Goal: Transaction & Acquisition: Book appointment/travel/reservation

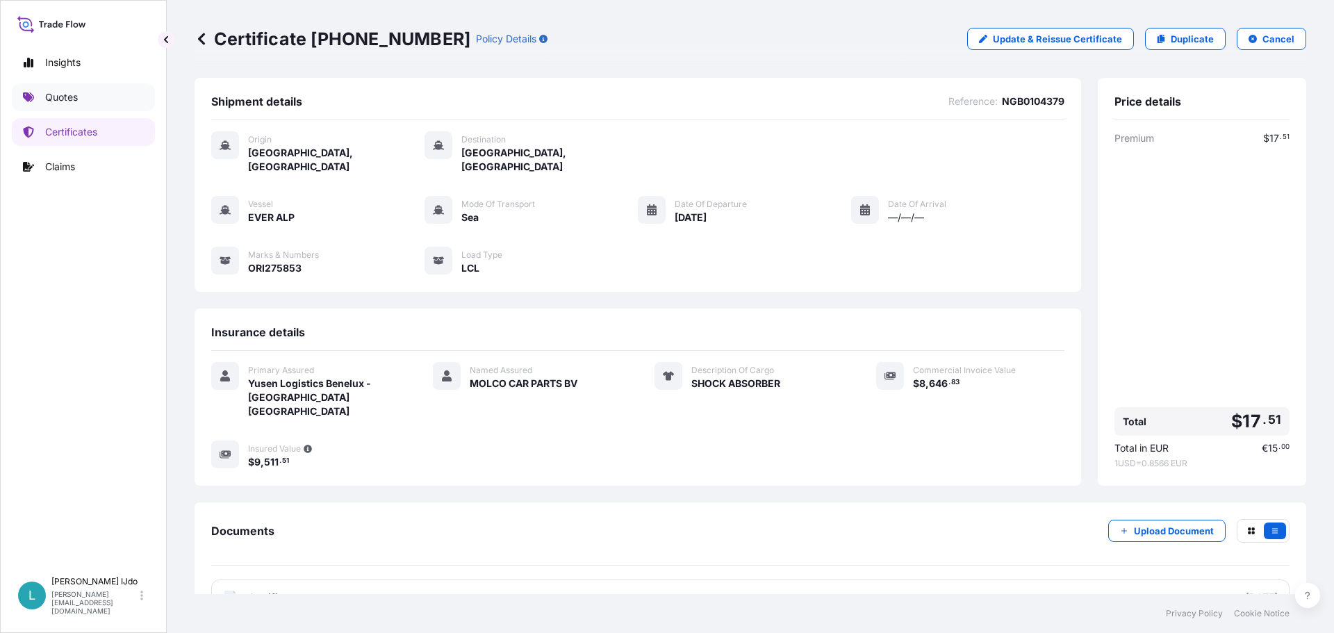
click at [81, 91] on link "Quotes" at bounding box center [83, 97] width 143 height 28
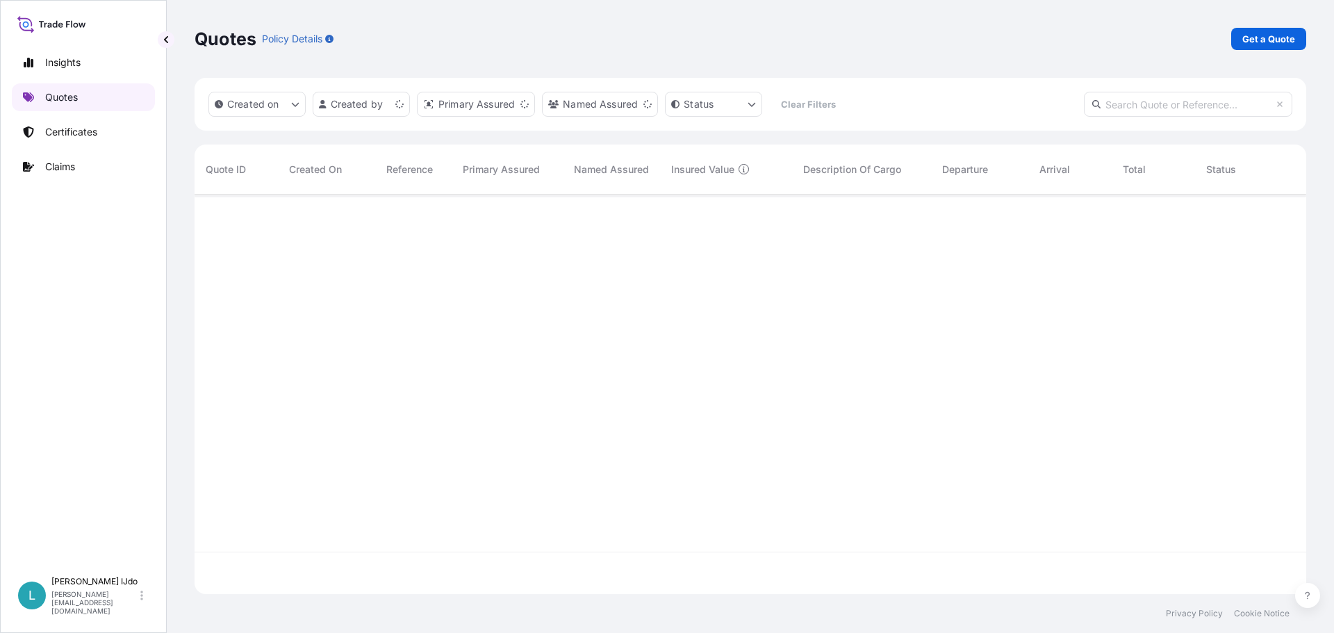
scroll to position [397, 1101]
click at [1270, 45] on p "Get a Quote" at bounding box center [1268, 39] width 53 height 14
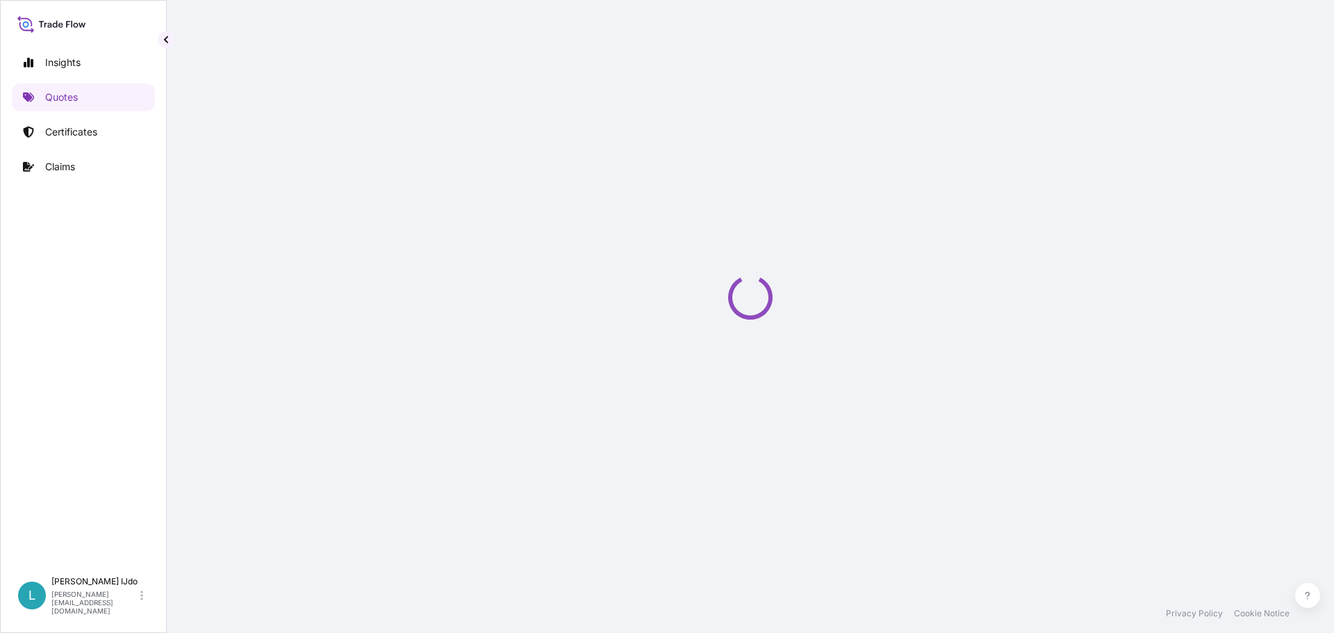
select select "Sea"
select select "21"
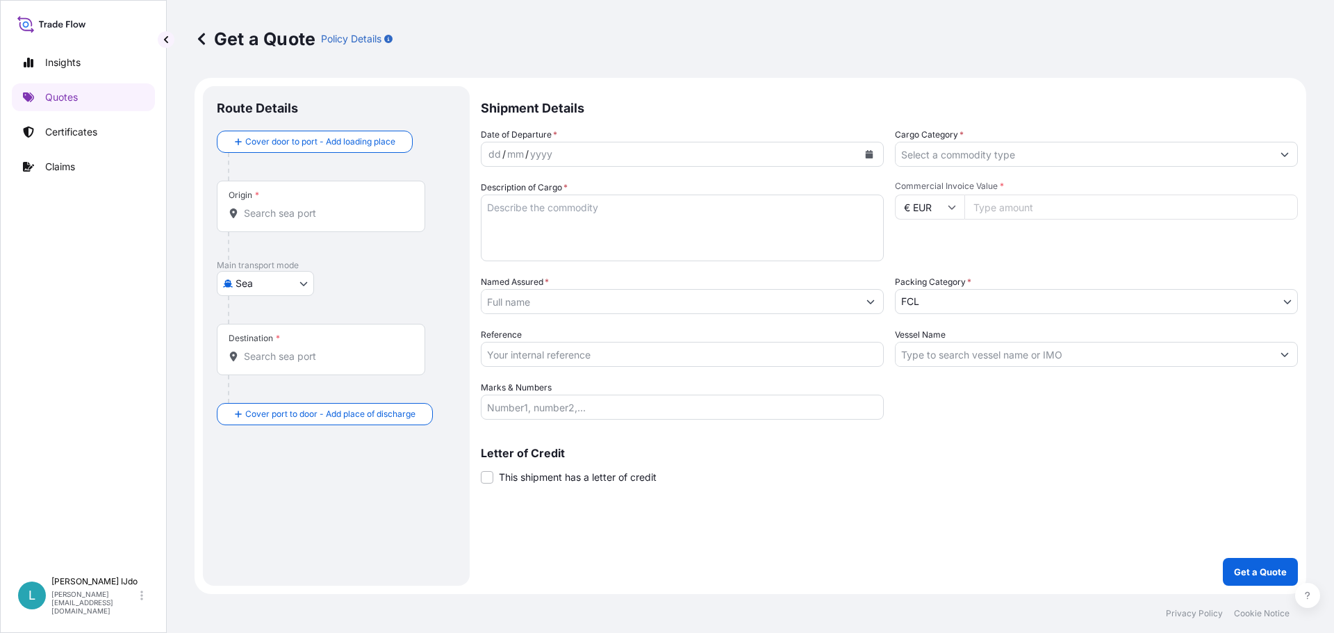
click at [563, 156] on div "dd / mm / yyyy" at bounding box center [670, 154] width 377 height 25
click at [858, 152] on button "Calendar" at bounding box center [869, 154] width 22 height 22
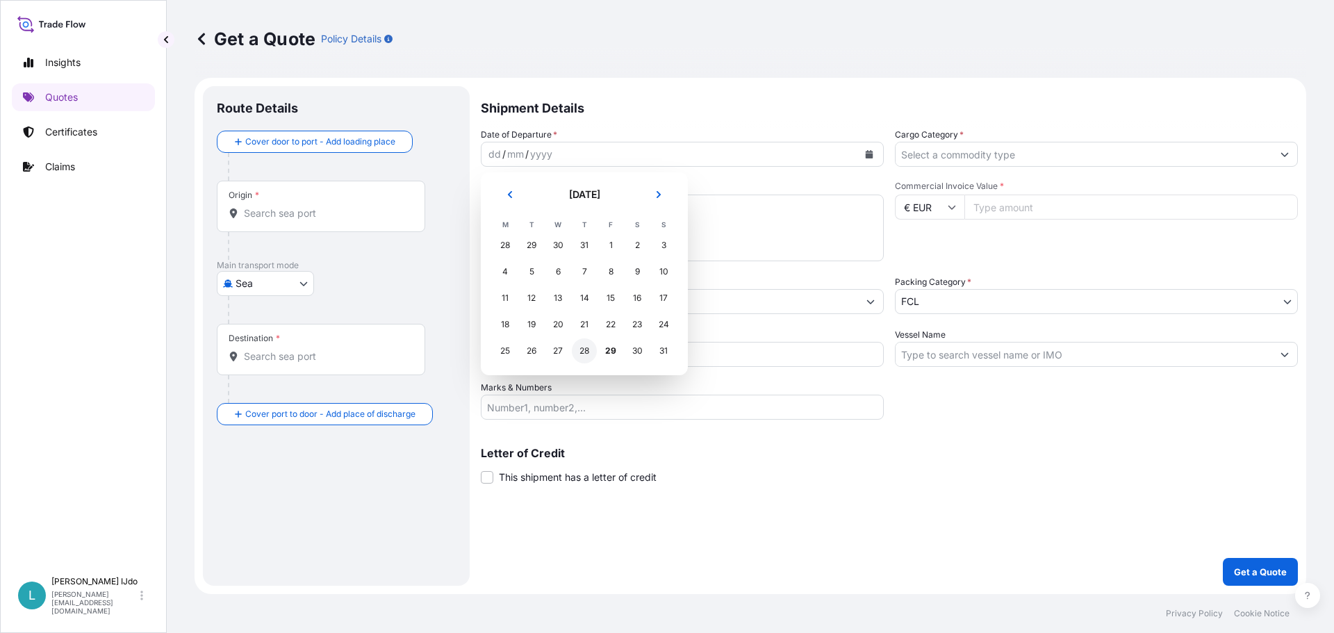
click at [583, 350] on div "28" at bounding box center [584, 350] width 25 height 25
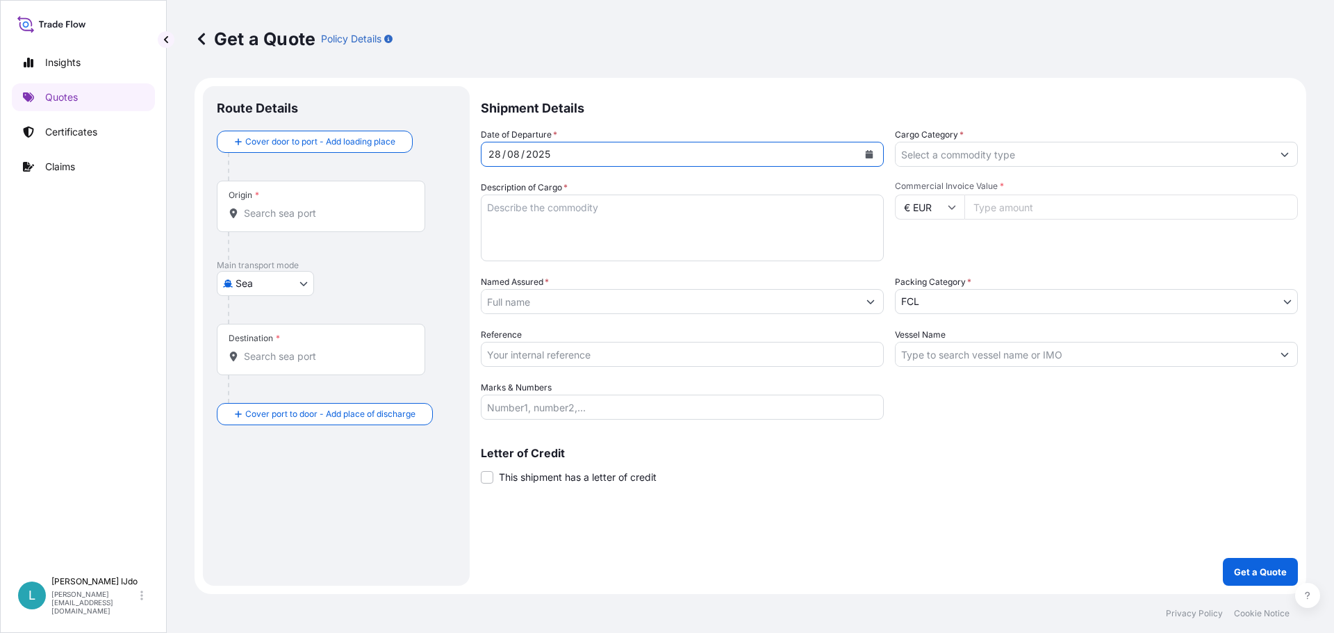
click at [949, 147] on input "Cargo Category *" at bounding box center [1084, 154] width 377 height 25
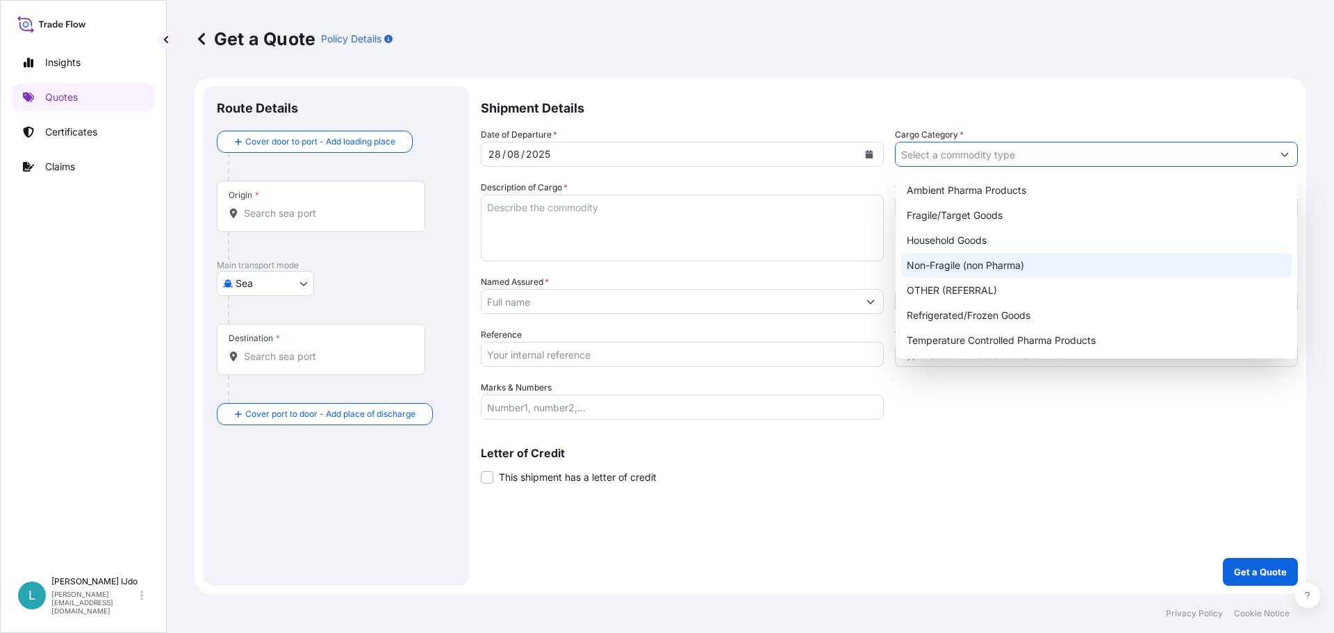
click at [976, 270] on div "Non-Fragile (non Pharma)" at bounding box center [1096, 265] width 391 height 25
type input "Non-Fragile (non Pharma)"
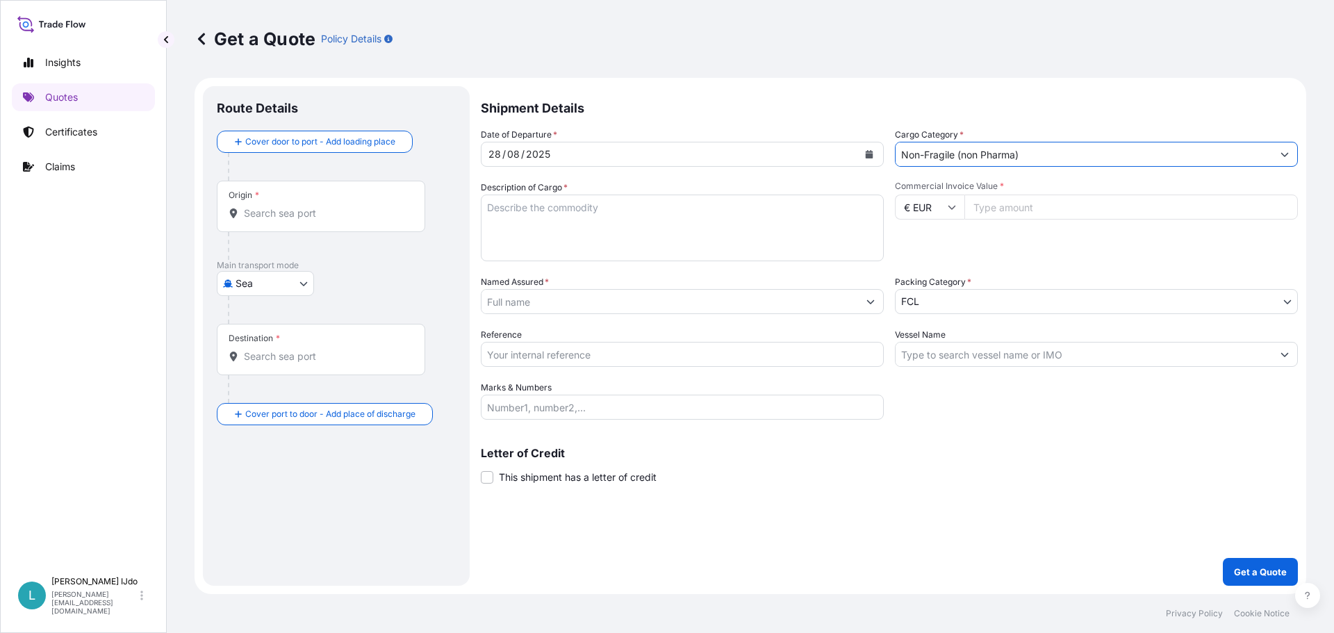
click at [634, 236] on textarea "Description of Cargo *" at bounding box center [682, 228] width 403 height 67
click at [517, 220] on textarea "Description of Cargo *" at bounding box center [682, 228] width 403 height 67
paste textarea "BRAKE CALIPER"
type textarea "BRAKE CALIPER"
click at [951, 204] on icon at bounding box center [952, 207] width 8 height 8
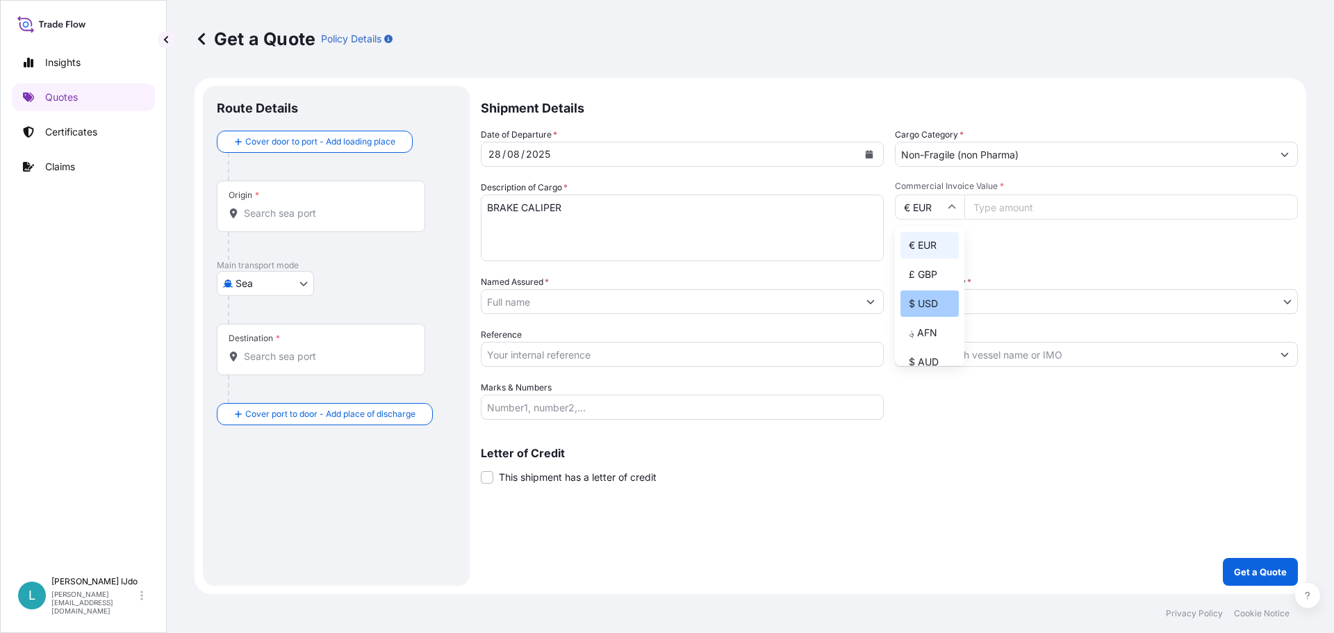
click at [933, 298] on div "$ USD" at bounding box center [930, 303] width 58 height 26
type input "$ USD"
click at [1009, 206] on input "Commercial Invoice Value *" at bounding box center [1131, 207] width 334 height 25
click at [583, 217] on textarea "BRAKE CALIPER" at bounding box center [682, 228] width 403 height 67
click at [1030, 206] on input "Commercial Invoice Value *" at bounding box center [1131, 207] width 334 height 25
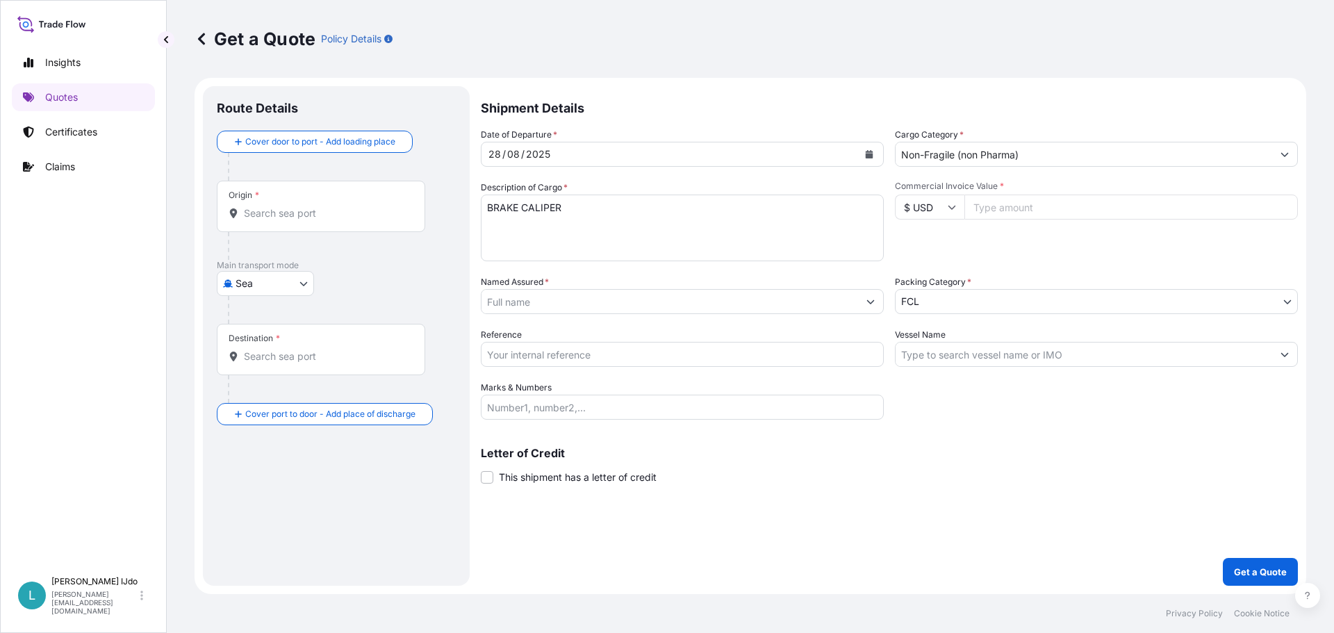
click at [290, 224] on div "Origin *" at bounding box center [321, 206] width 208 height 51
click at [290, 220] on input "Origin *" at bounding box center [326, 213] width 164 height 14
click at [310, 218] on input "Origin * Please select an origin" at bounding box center [326, 213] width 164 height 14
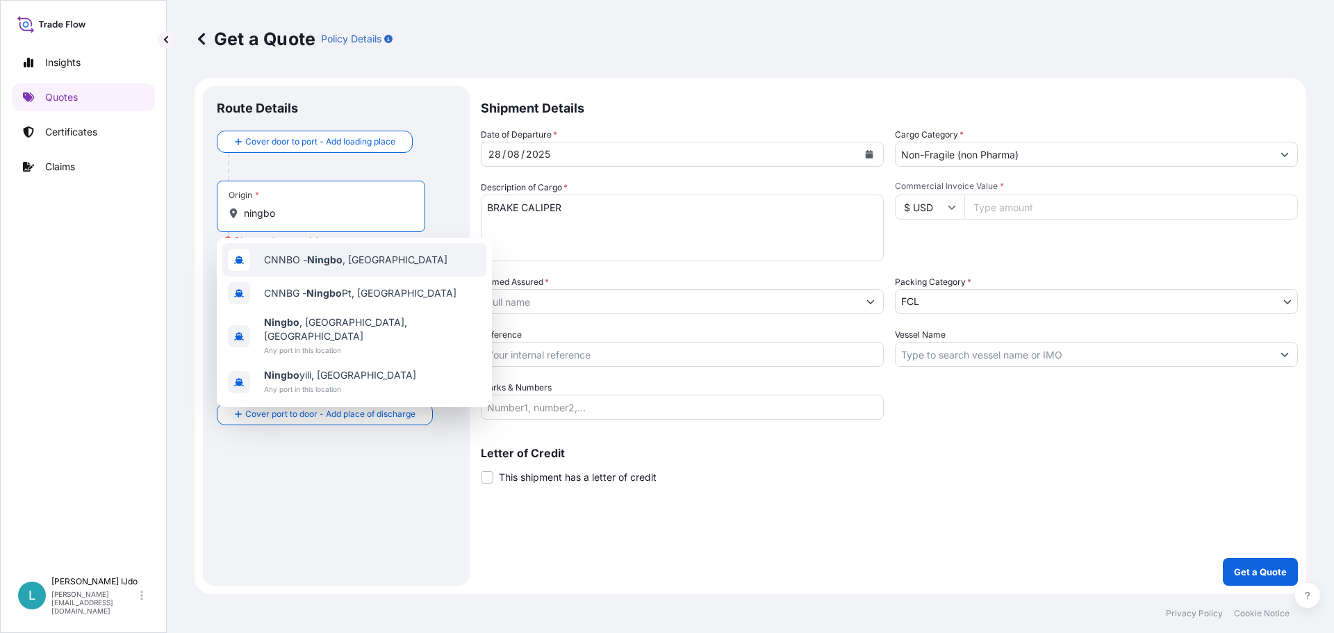
click at [336, 270] on div "CNNBO - Ningbo , [GEOGRAPHIC_DATA]" at bounding box center [354, 259] width 264 height 33
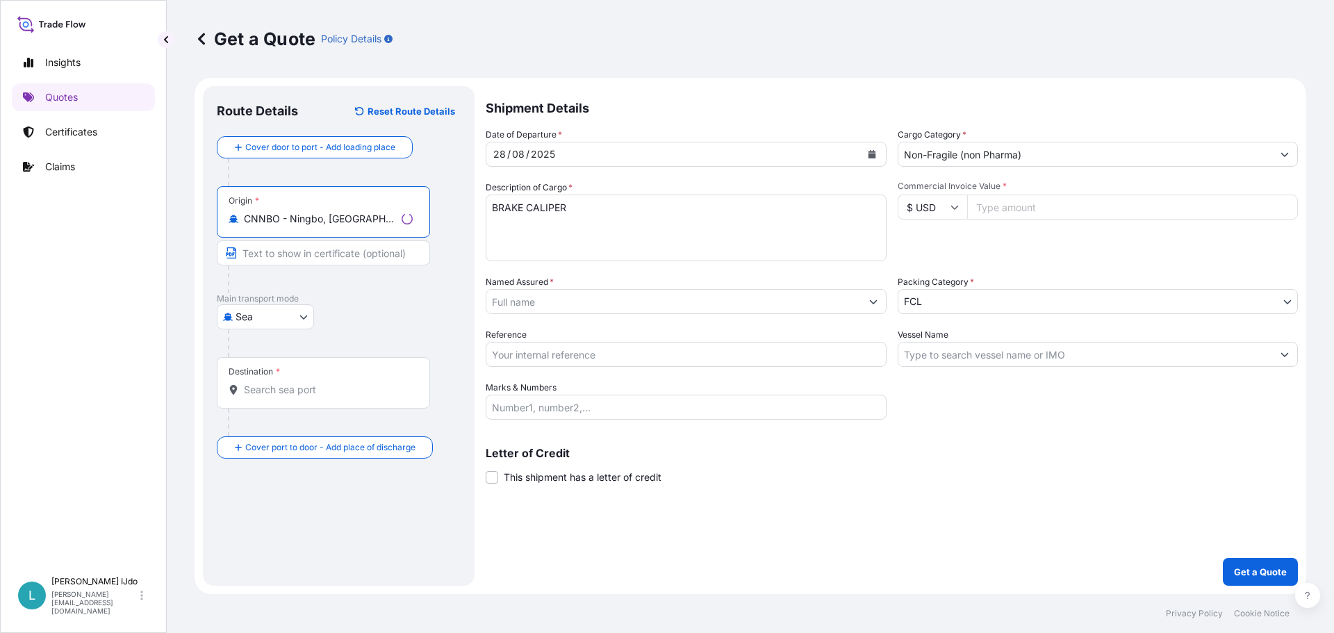
type input "CNNBO - Ningbo, [GEOGRAPHIC_DATA]"
click at [272, 379] on div "Destination *" at bounding box center [323, 382] width 213 height 51
click at [272, 383] on input "Destination *" at bounding box center [328, 390] width 169 height 14
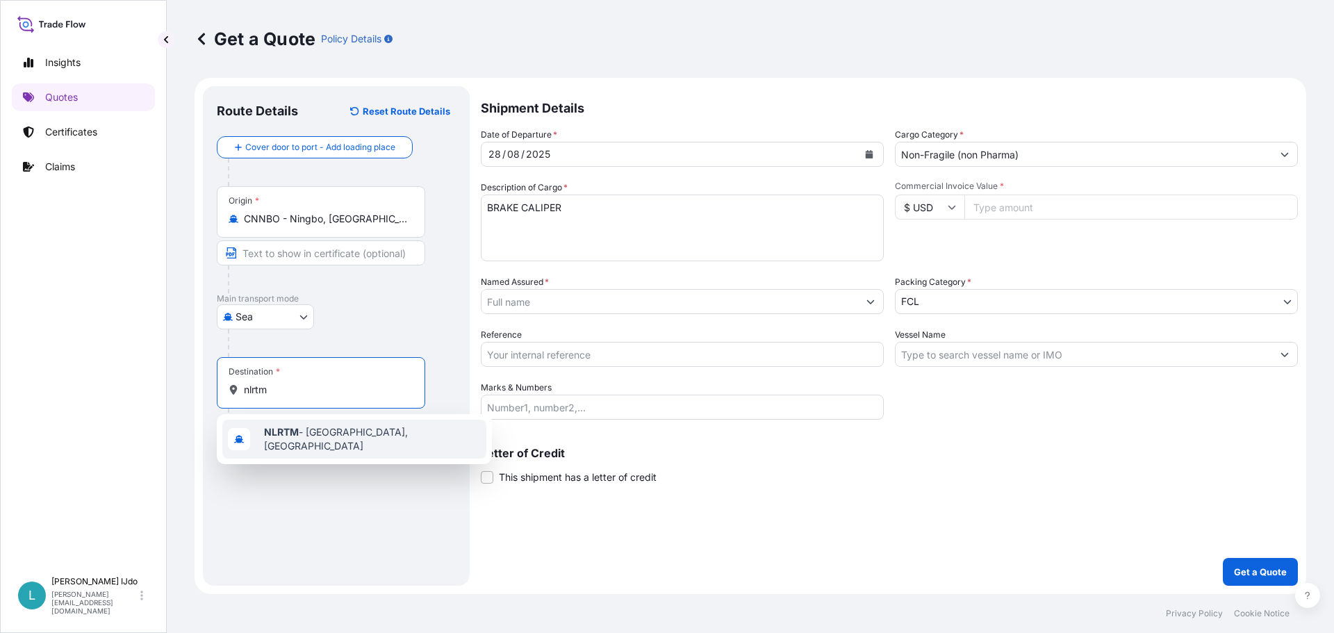
click at [279, 434] on b "NLRTM" at bounding box center [281, 432] width 35 height 12
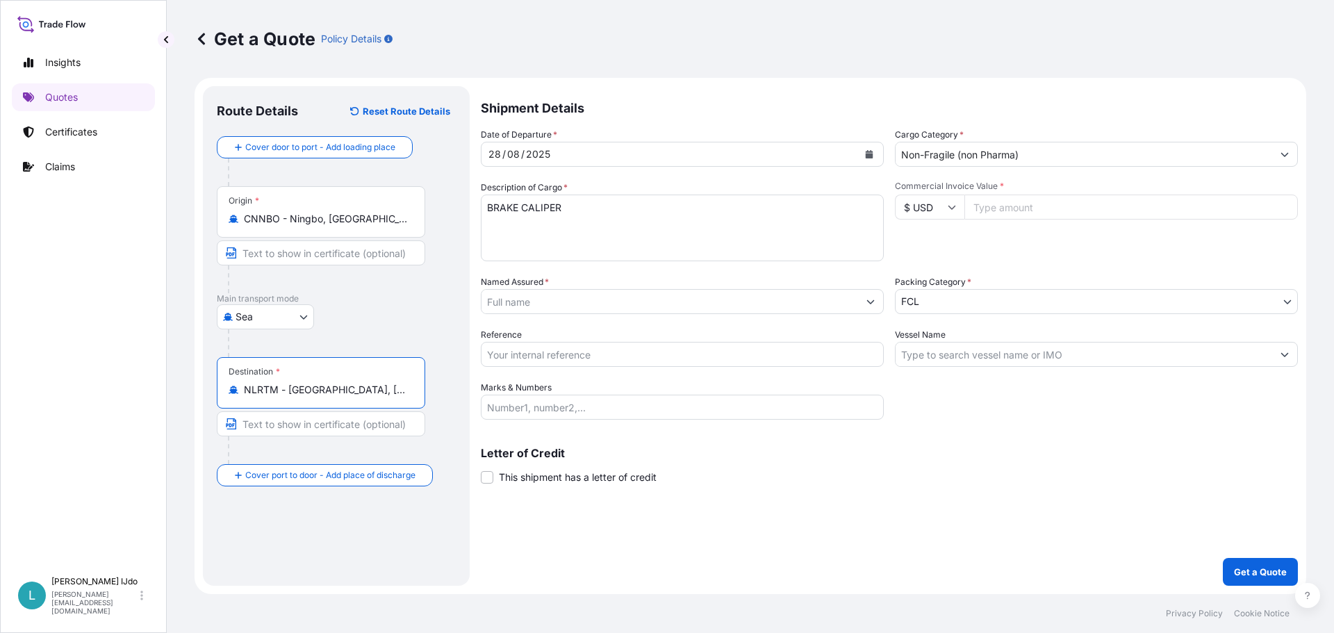
type input "NLRTM - [GEOGRAPHIC_DATA], [GEOGRAPHIC_DATA]"
drag, startPoint x: 1001, startPoint y: 213, endPoint x: 1027, endPoint y: 243, distance: 39.9
click at [1001, 213] on input "Commercial Invoice Value *" at bounding box center [1131, 207] width 334 height 25
type input "40707.32"
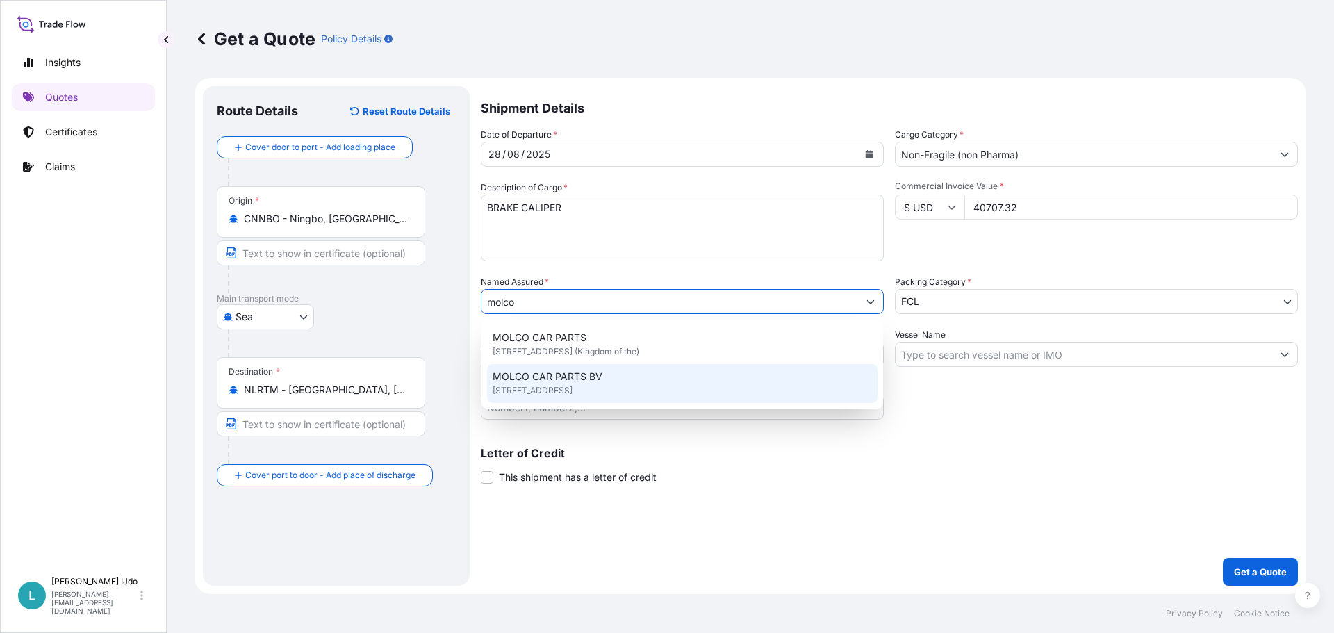
click at [573, 392] on span "[STREET_ADDRESS]" at bounding box center [533, 391] width 80 height 14
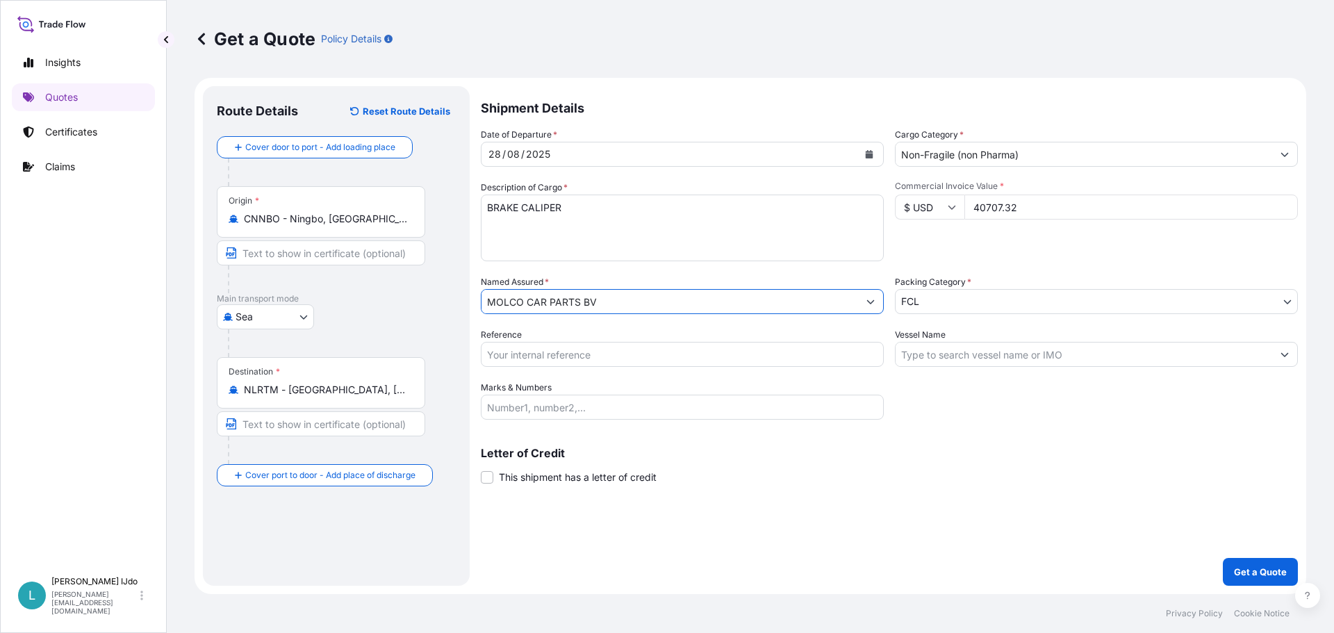
type input "MOLCO CAR PARTS BV"
click at [935, 304] on body "Insights Quotes Certificates Claims L [PERSON_NAME] [PERSON_NAME][EMAIL_ADDRESS…" at bounding box center [667, 316] width 1334 height 633
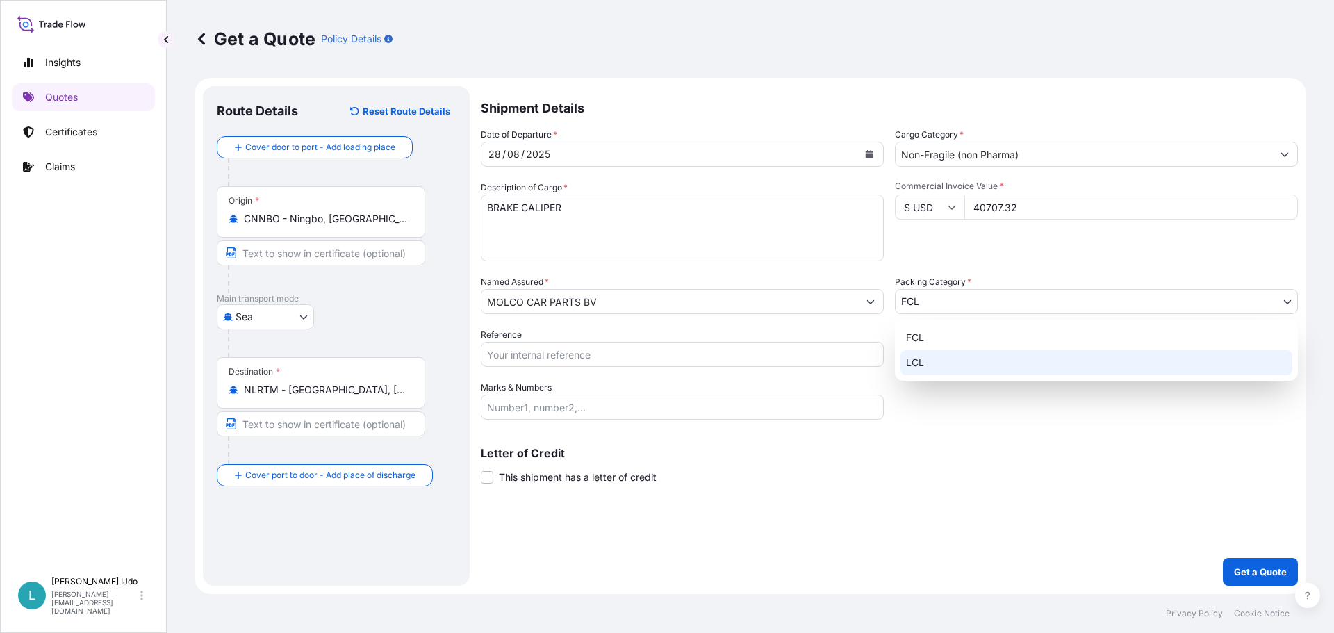
click at [933, 359] on div "LCL" at bounding box center [1097, 362] width 392 height 25
select select "22"
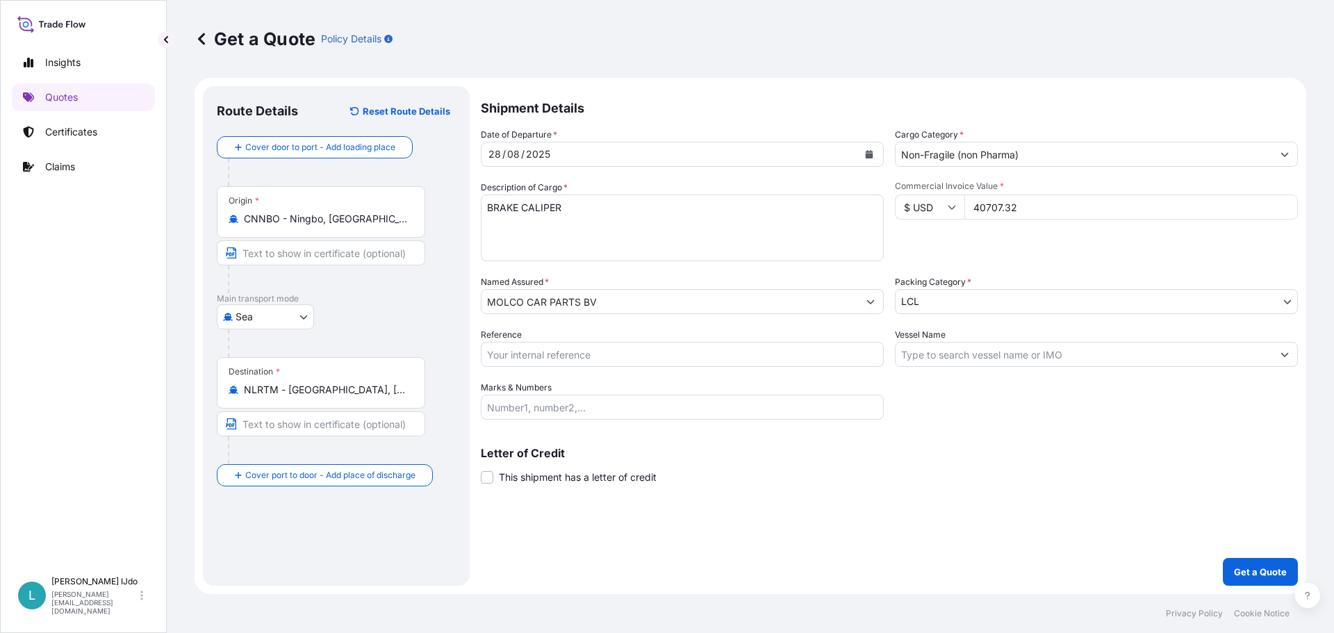
click at [642, 345] on input "Reference" at bounding box center [682, 354] width 403 height 25
paste input "NGB0104166"
type input "NGB0104166"
click at [946, 356] on input "Vessel Name" at bounding box center [1084, 354] width 377 height 25
click at [933, 345] on input "Vessel Name" at bounding box center [1084, 354] width 377 height 25
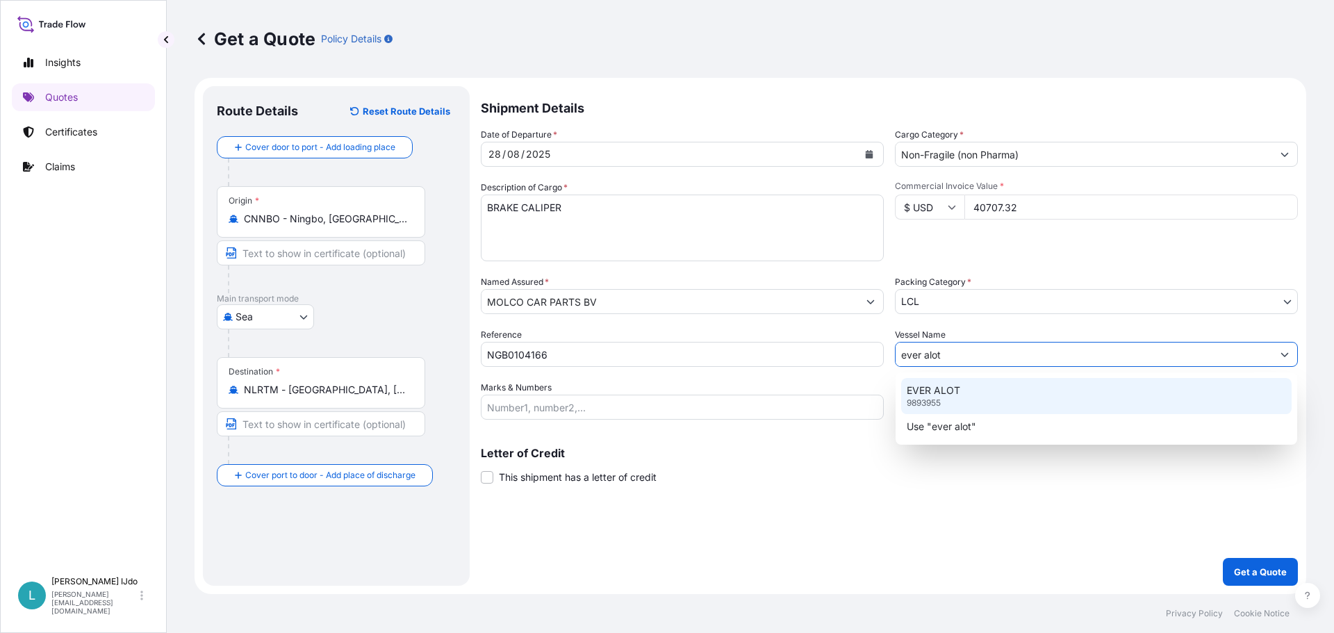
click at [958, 394] on p "EVER ALOT" at bounding box center [934, 391] width 54 height 14
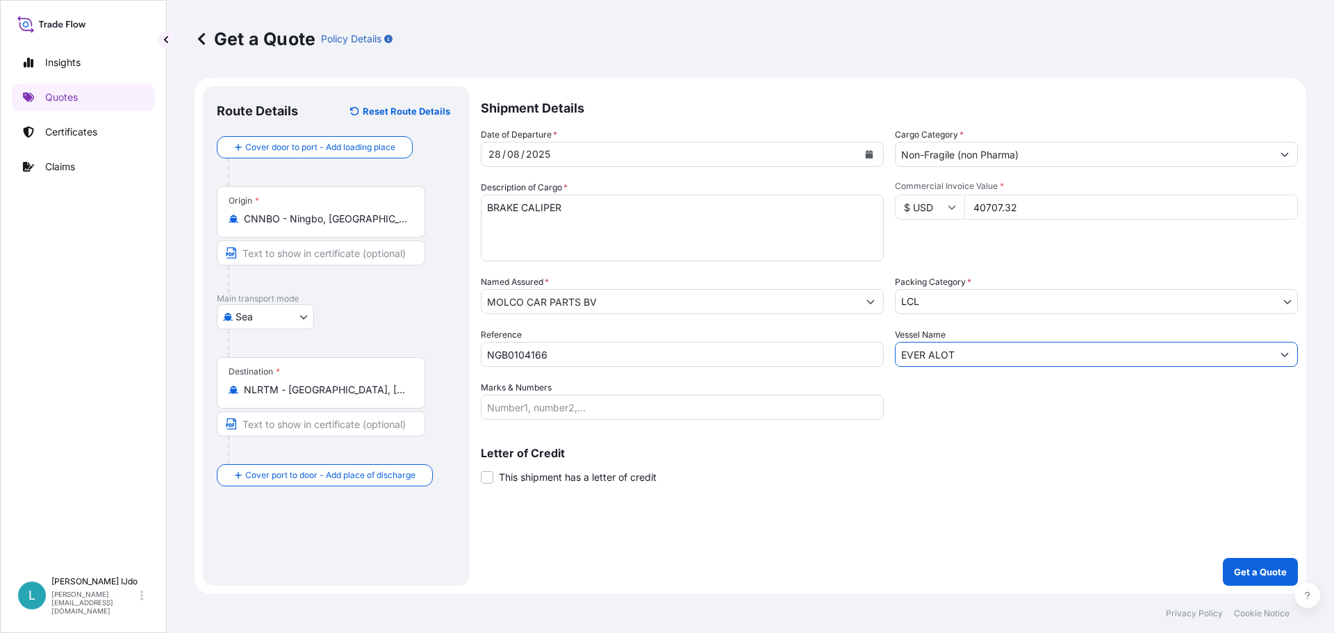
type input "EVER ALOT"
click at [618, 413] on input "Marks & Numbers" at bounding box center [682, 407] width 403 height 25
paste input "ORI276611"
type input "ORI276611"
click at [796, 459] on div "Letter of Credit This shipment has a letter of credit Letter of credit * Letter…" at bounding box center [889, 465] width 817 height 37
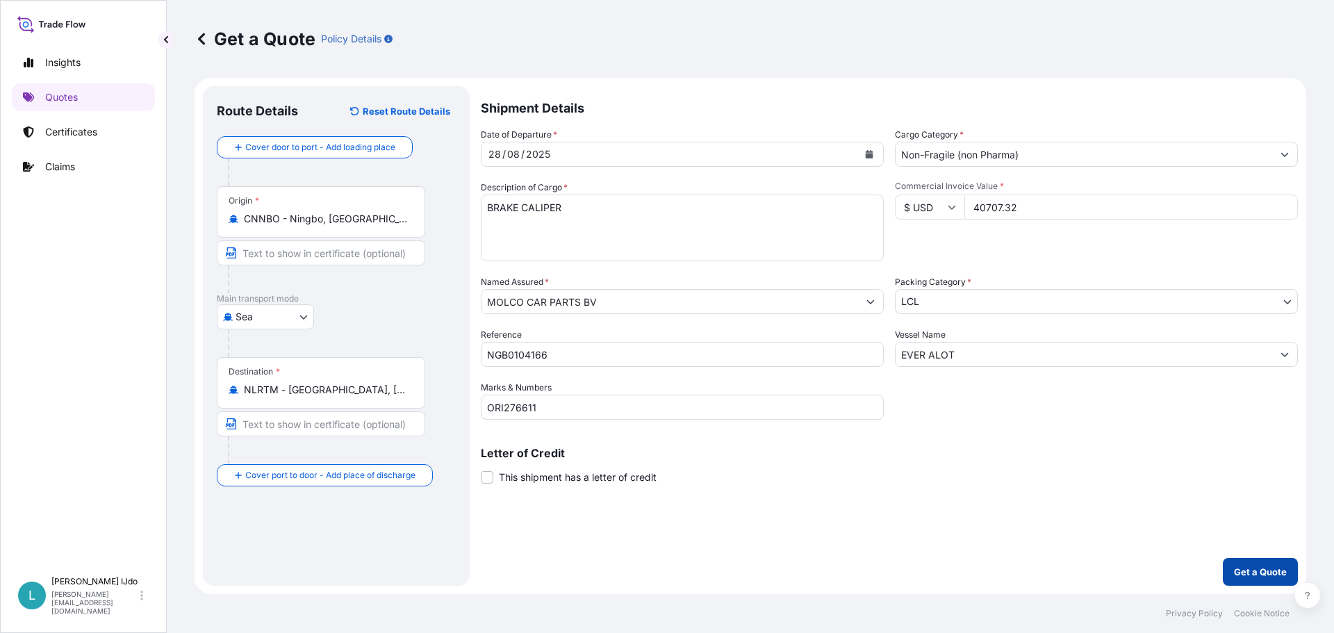
click at [1263, 568] on p "Get a Quote" at bounding box center [1260, 572] width 53 height 14
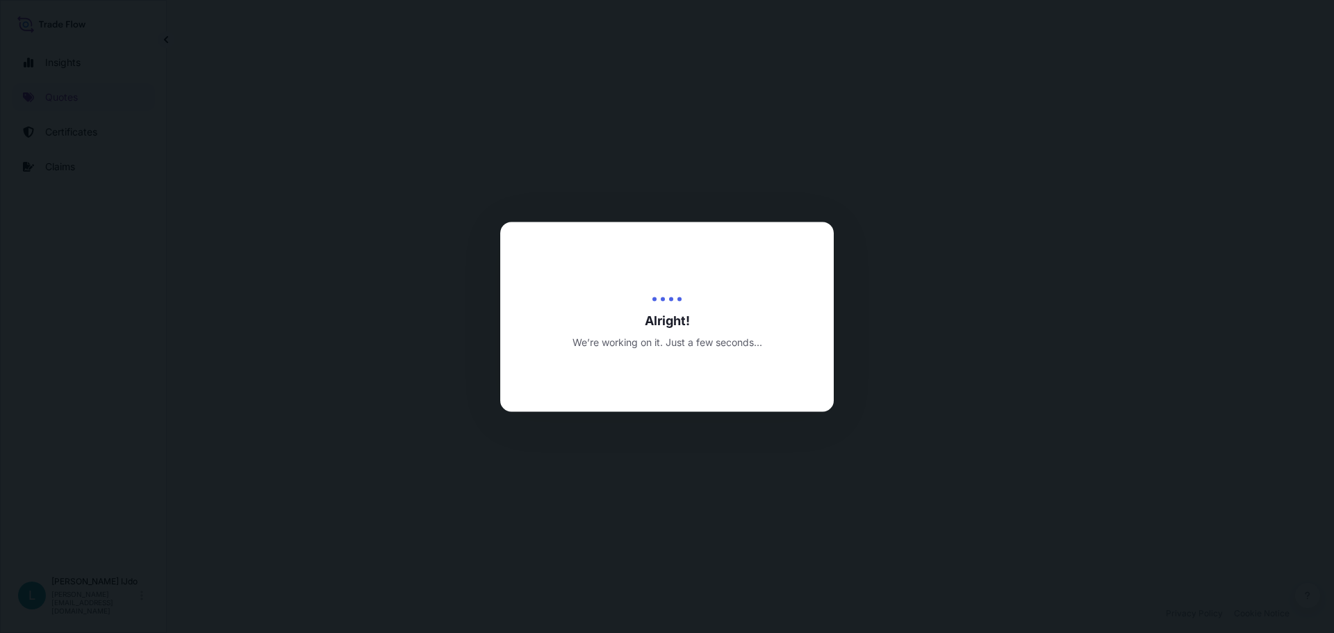
select select "Sea"
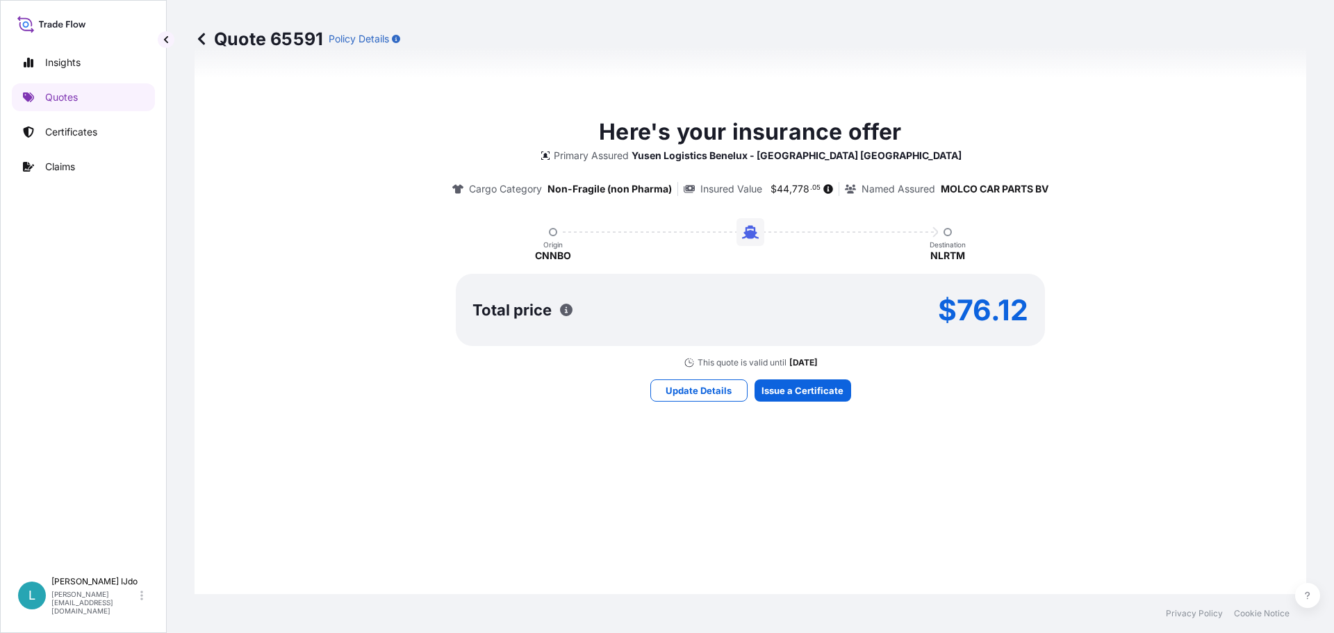
scroll to position [684, 0]
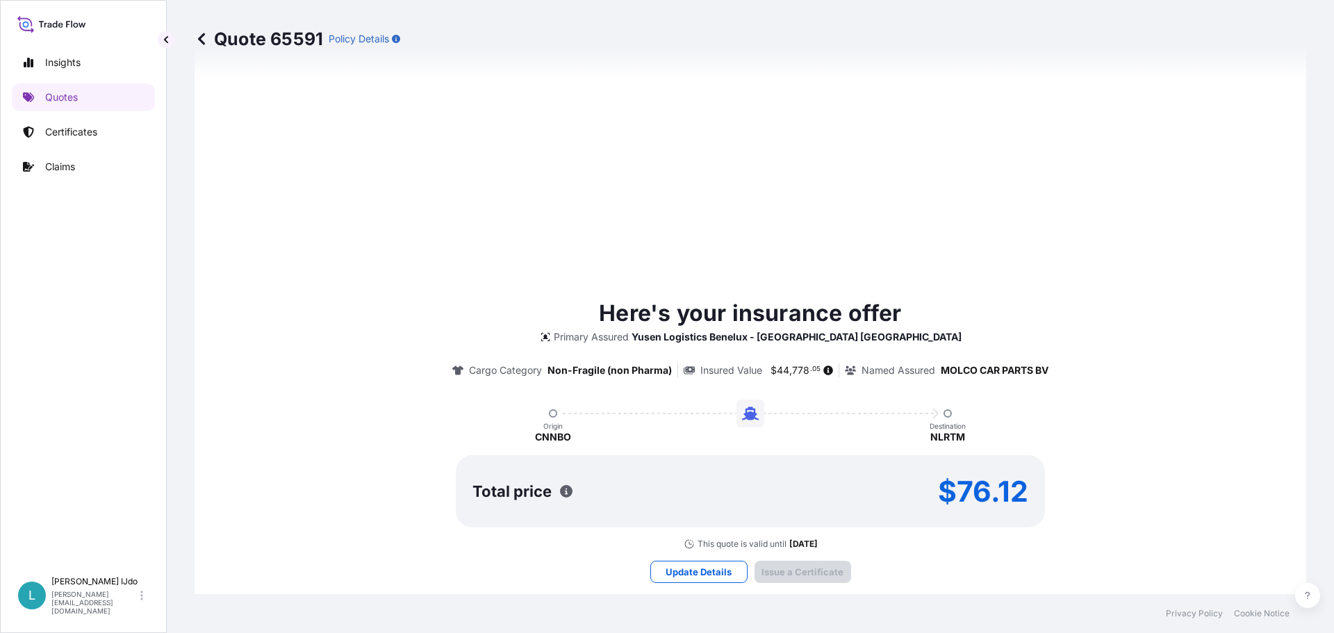
type input "[DATE]"
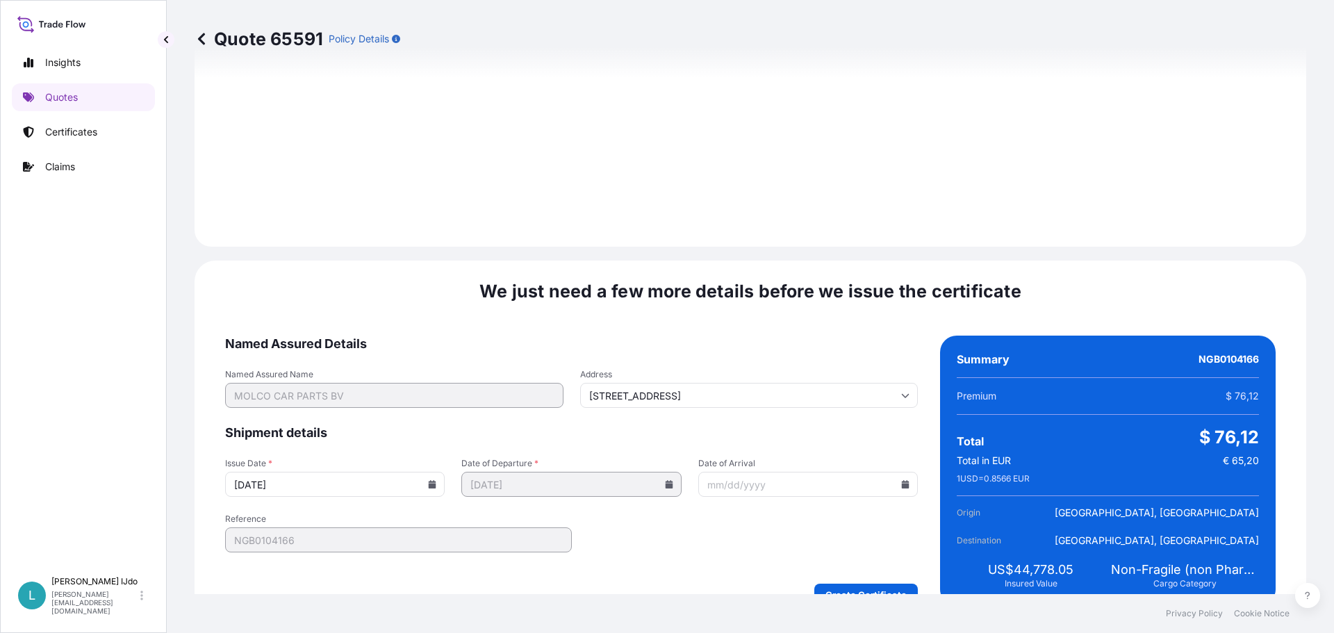
scroll to position [1488, 0]
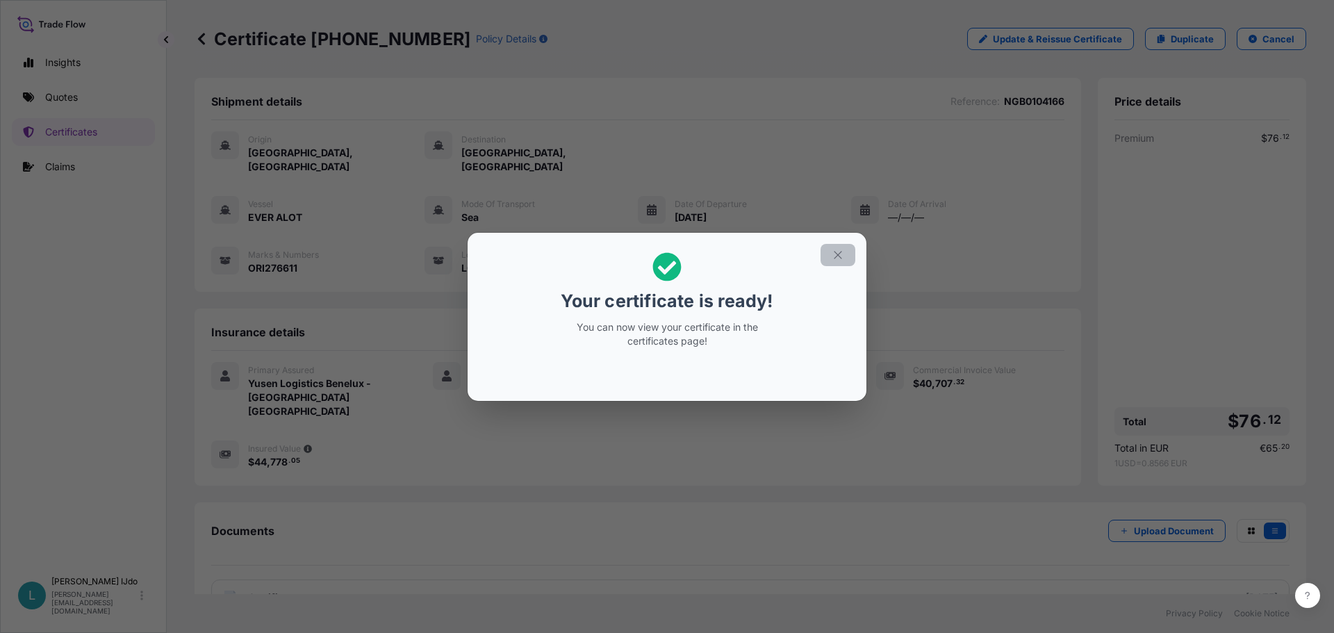
click at [836, 249] on icon "button" at bounding box center [838, 255] width 13 height 13
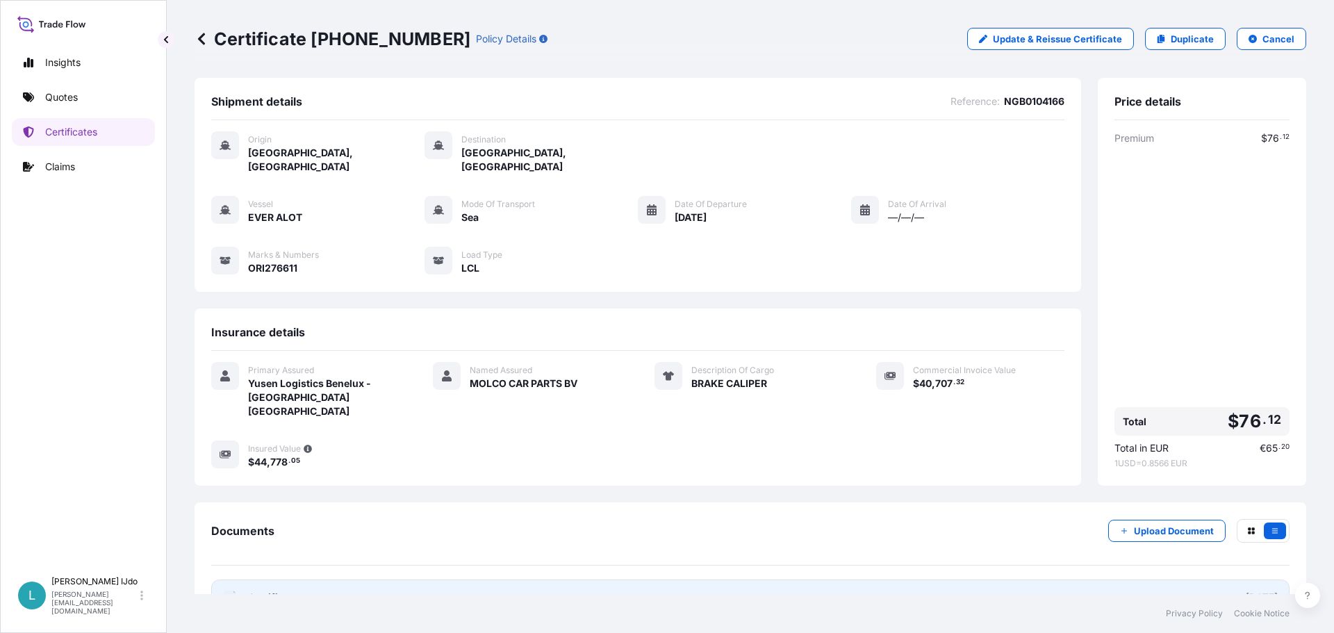
click at [834, 580] on link "PDF Certificate [DATE]" at bounding box center [750, 598] width 1078 height 36
